Goal: Information Seeking & Learning: Understand process/instructions

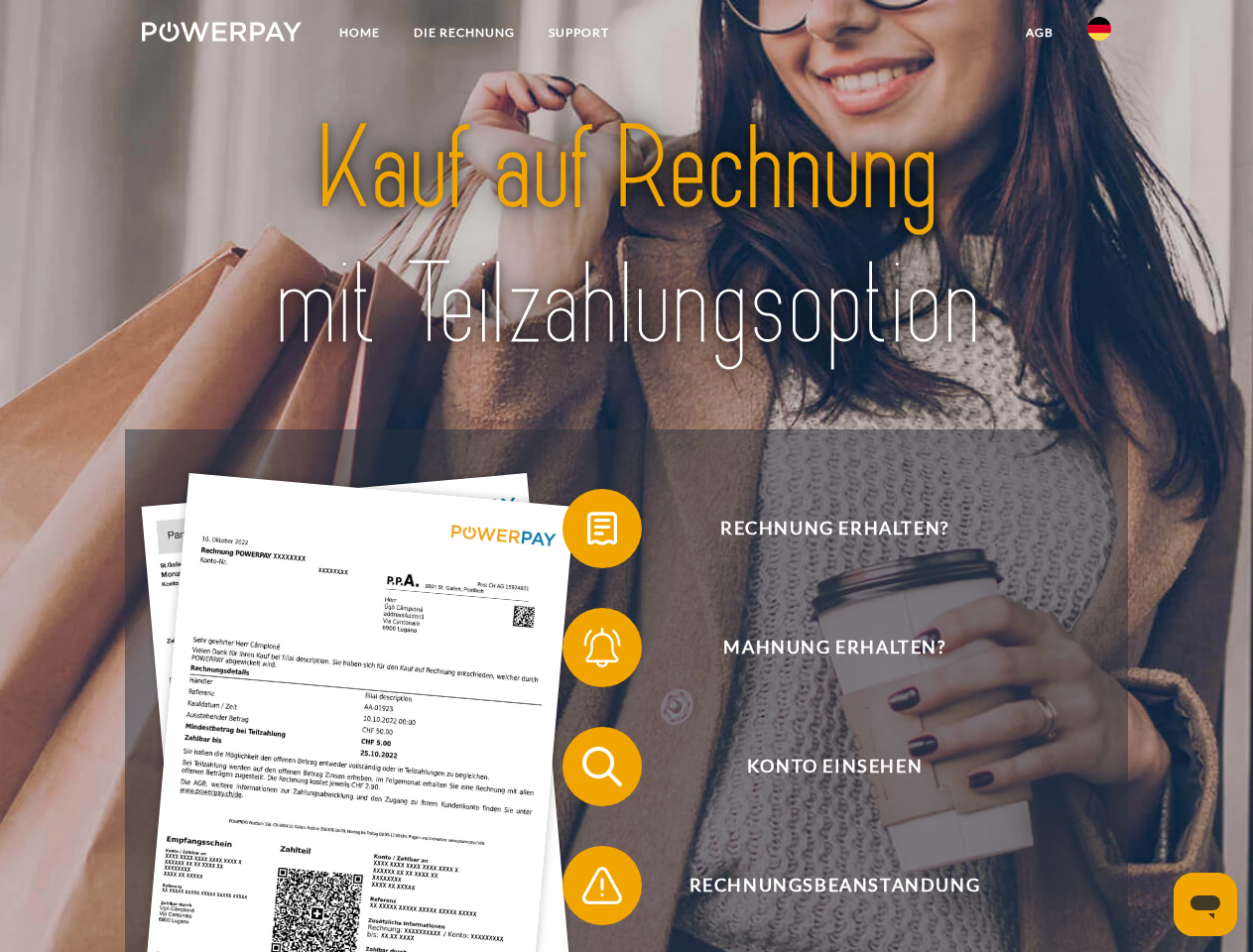
click at [221, 35] on img at bounding box center [221, 32] width 159 height 20
click at [1098, 35] on img at bounding box center [1098, 29] width 24 height 24
click at [1039, 33] on link "agb" at bounding box center [1040, 33] width 62 height 36
click at [587, 532] on span at bounding box center [571, 528] width 99 height 99
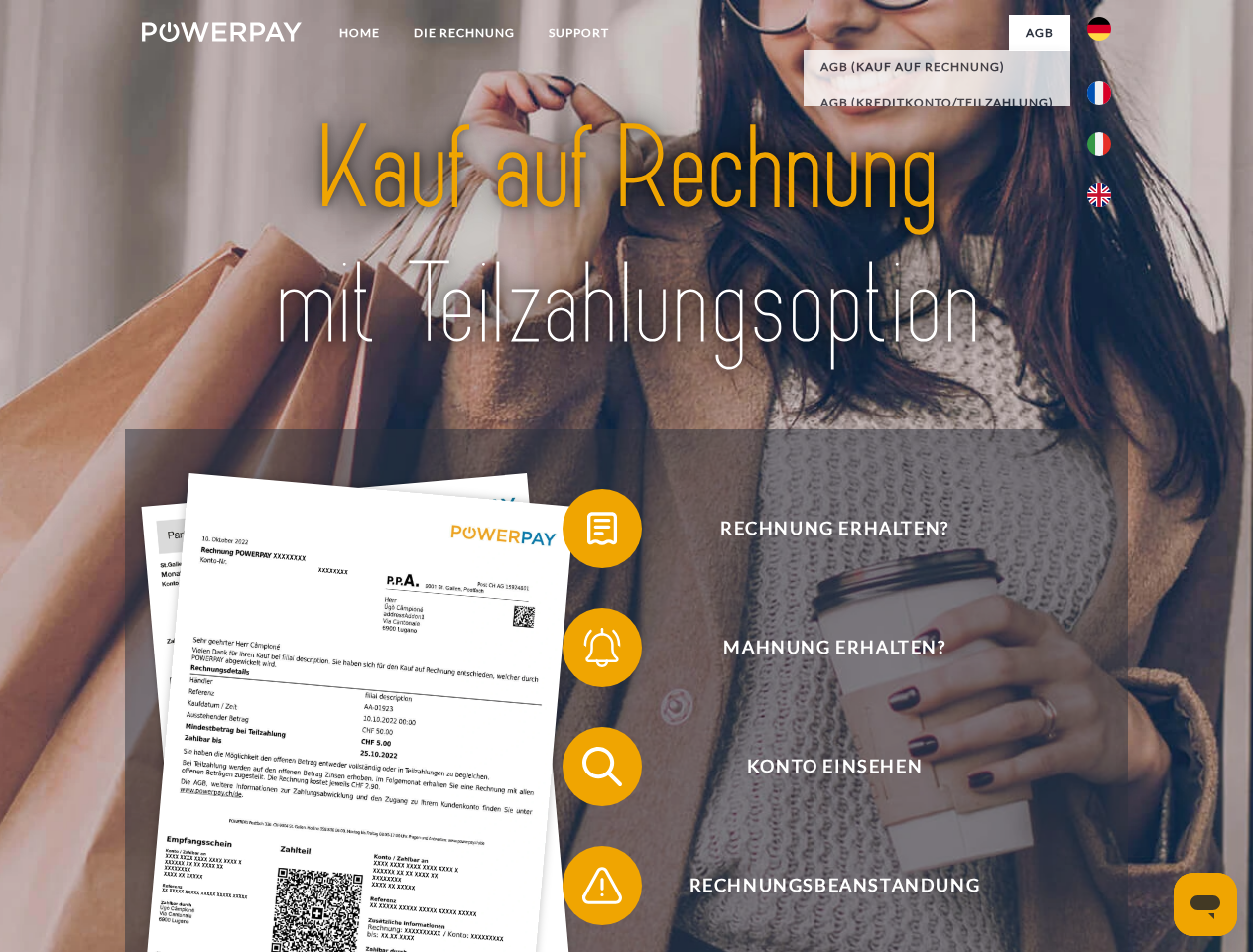
click at [587, 652] on span at bounding box center [571, 647] width 99 height 99
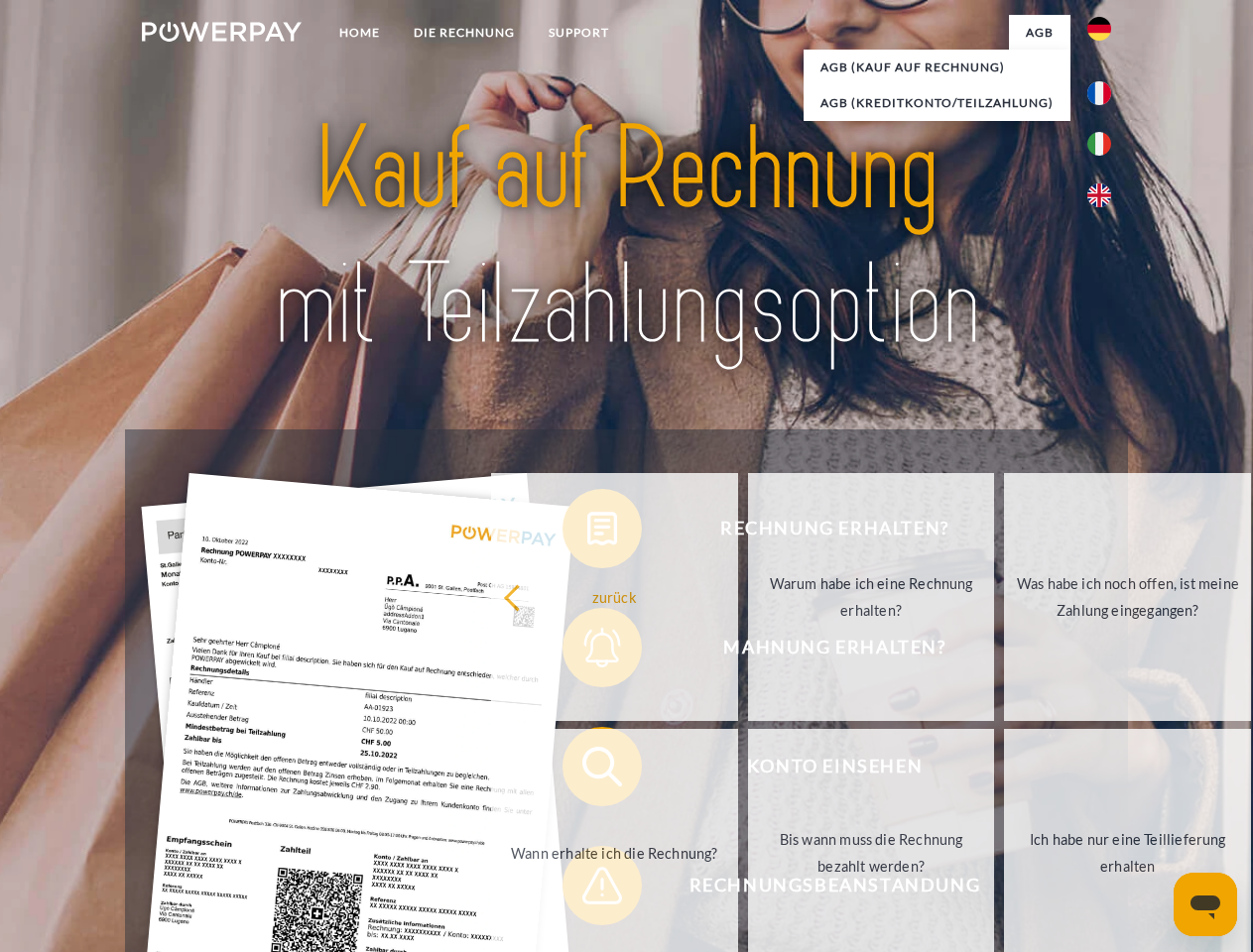
click at [748, 771] on link "Bis wann muss die Rechnung bezahlt werden?" at bounding box center [871, 852] width 247 height 248
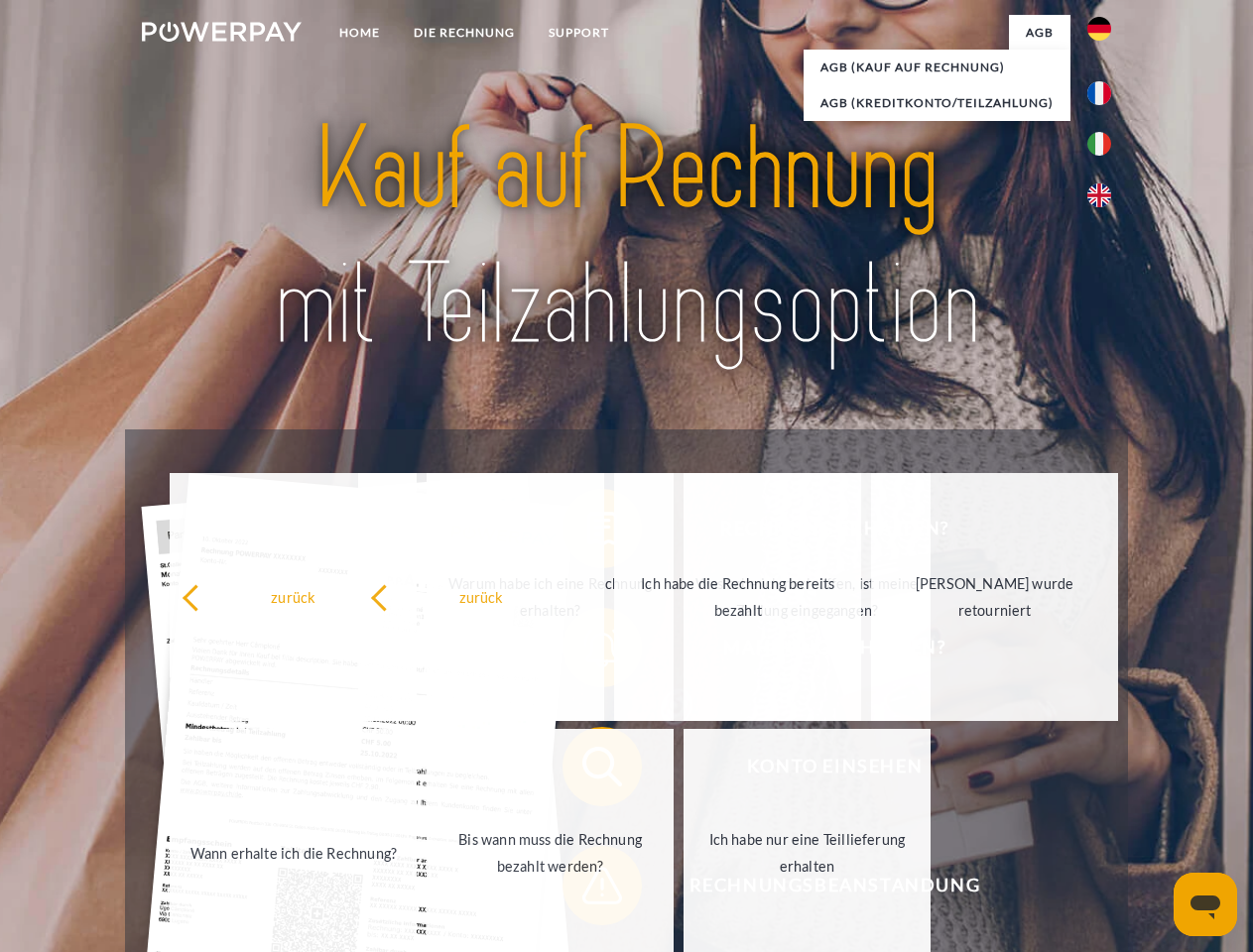
click at [587, 889] on span at bounding box center [571, 885] width 99 height 99
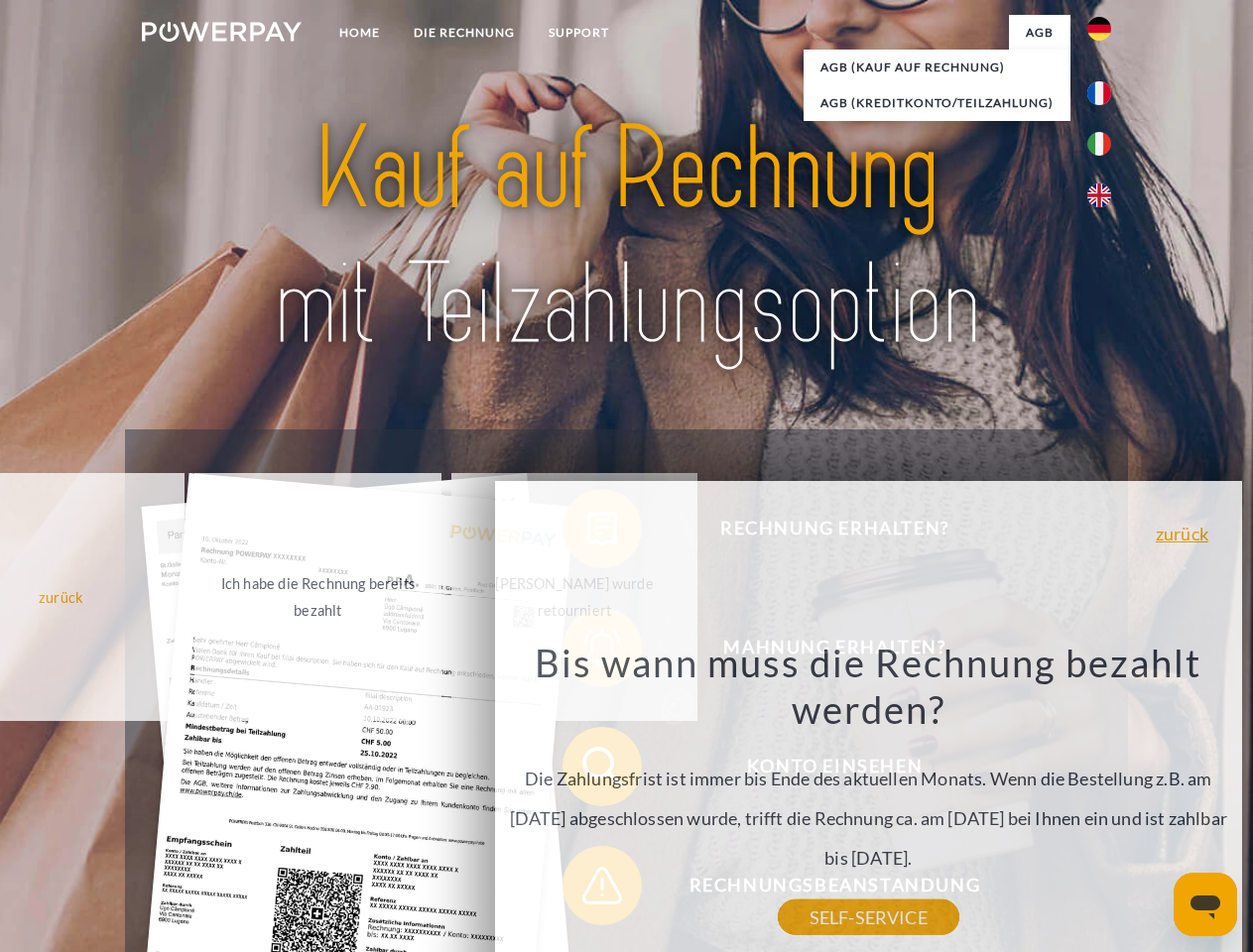
click at [1205, 904] on icon "Messaging-Fenster öffnen" at bounding box center [1205, 907] width 30 height 24
